Goal: Transaction & Acquisition: Purchase product/service

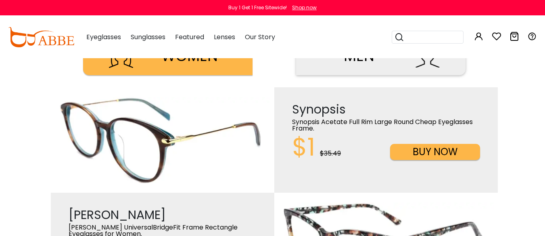
scroll to position [298, 0]
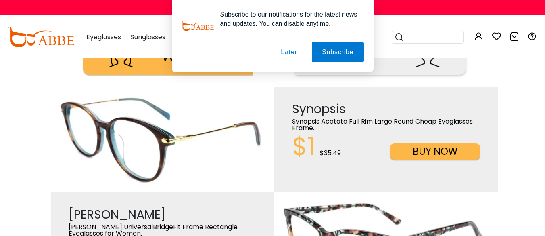
click at [428, 158] on button "BUY NOW" at bounding box center [435, 151] width 90 height 16
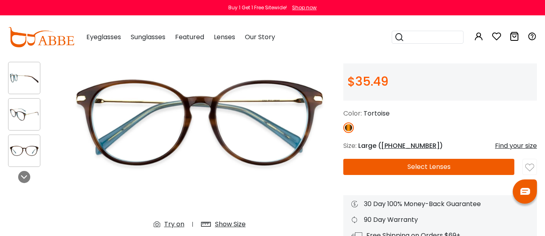
scroll to position [86, 0]
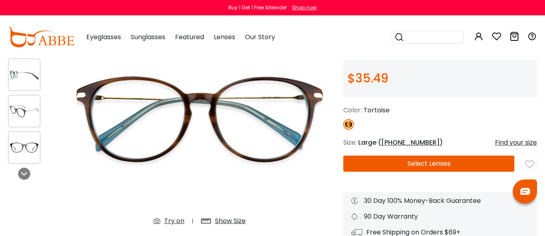
click at [370, 170] on button "Select Lenses" at bounding box center [428, 163] width 171 height 16
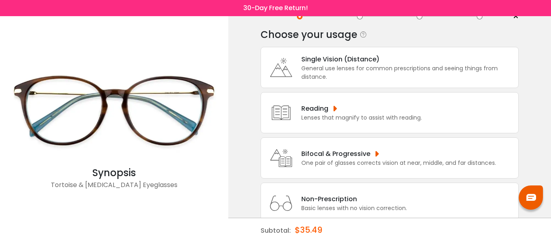
scroll to position [48, 0]
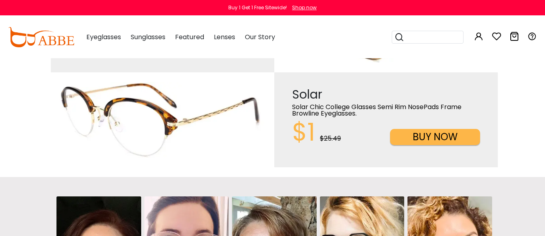
scroll to position [527, 0]
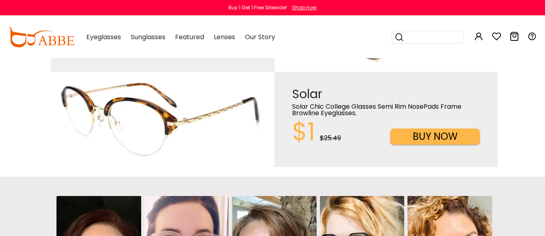
click at [439, 133] on button "BUY NOW" at bounding box center [435, 136] width 90 height 16
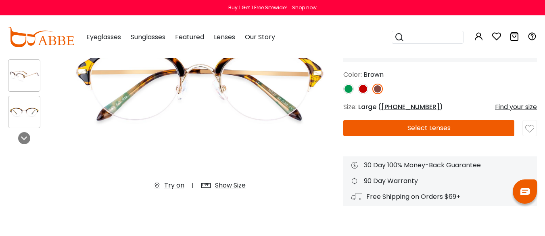
scroll to position [122, 0]
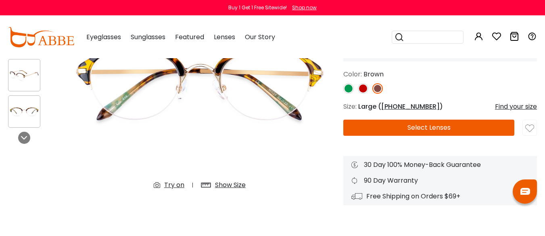
click at [378, 137] on div "Solar Brown Browline & Brown Eyeglasses * Reviews(4) Brown" at bounding box center [440, 87] width 194 height 235
click at [382, 131] on button "Select Lenses" at bounding box center [428, 127] width 171 height 16
